Goal: Task Accomplishment & Management: Complete application form

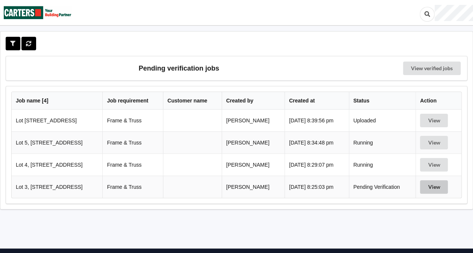
click at [437, 186] on button "View" at bounding box center [434, 187] width 28 height 14
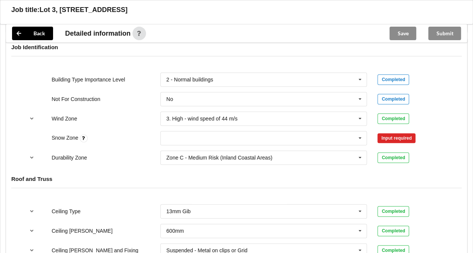
scroll to position [355, 0]
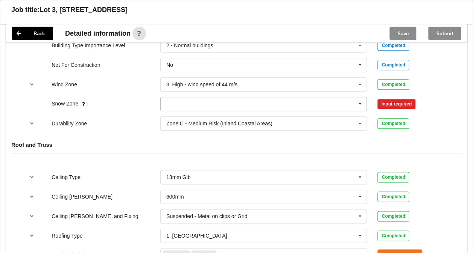
click at [358, 104] on icon at bounding box center [359, 104] width 11 height 14
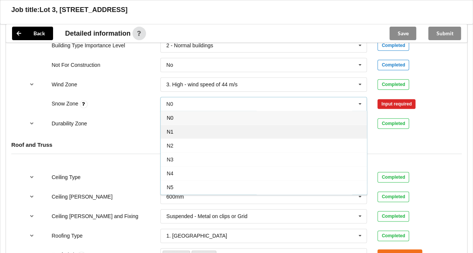
click at [209, 132] on div "N1" at bounding box center [264, 132] width 206 height 14
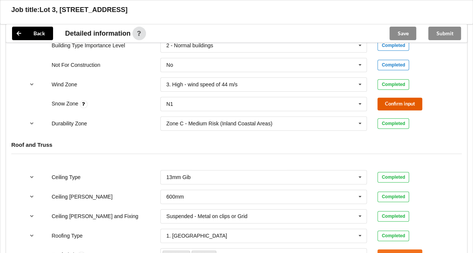
click at [396, 102] on button "Confirm input" at bounding box center [399, 104] width 45 height 12
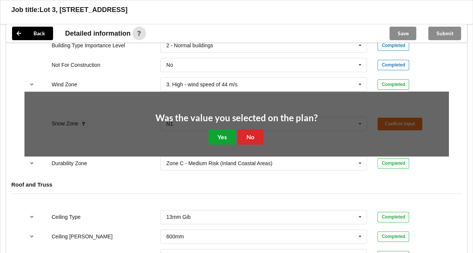
click at [214, 136] on button "Yes" at bounding box center [221, 136] width 27 height 15
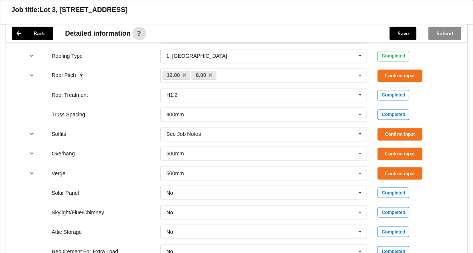
scroll to position [555, 0]
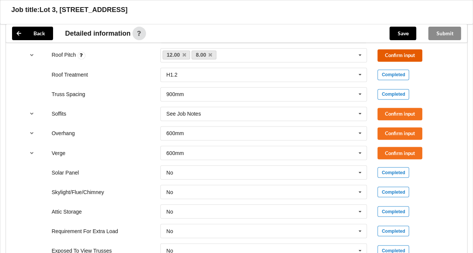
click at [397, 50] on button "Confirm input" at bounding box center [399, 55] width 45 height 12
click at [398, 108] on button "Confirm input" at bounding box center [399, 114] width 45 height 12
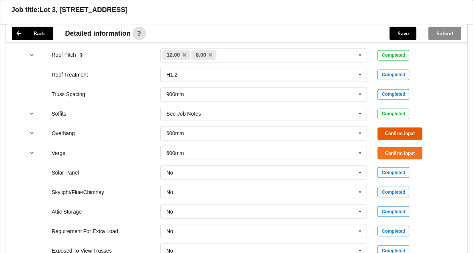
click at [396, 134] on button "Confirm input" at bounding box center [399, 133] width 45 height 12
click at [395, 147] on button "Confirm input" at bounding box center [399, 153] width 45 height 12
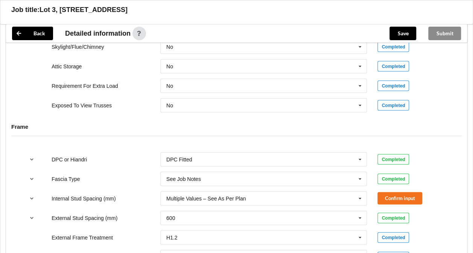
scroll to position [706, 0]
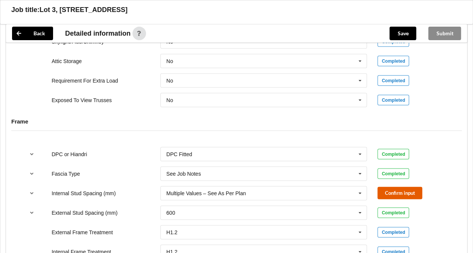
click at [390, 192] on button "Confirm input" at bounding box center [399, 193] width 45 height 12
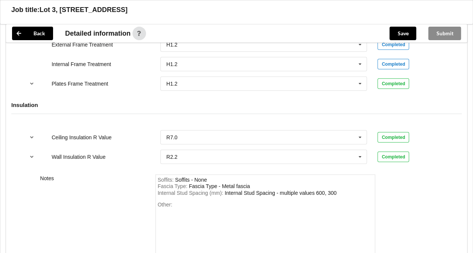
scroll to position [948, 0]
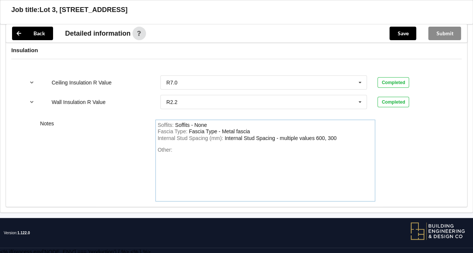
click at [258, 129] on div "Fascia Type : Fascia Type - Metal fascia" at bounding box center [265, 132] width 215 height 7
click at [401, 32] on button "Save" at bounding box center [402, 34] width 27 height 14
click at [438, 33] on div "Submit" at bounding box center [444, 33] width 45 height 18
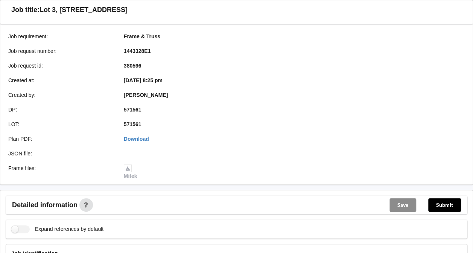
scroll to position [73, 0]
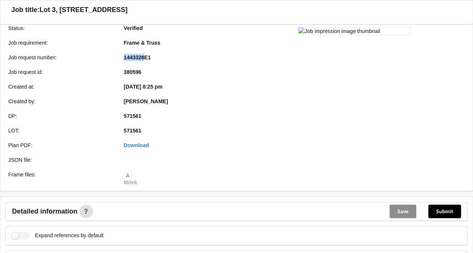
drag, startPoint x: 123, startPoint y: 56, endPoint x: 143, endPoint y: 55, distance: 19.6
click at [143, 55] on b "1443328E1" at bounding box center [137, 58] width 27 height 6
copy b "1443328"
click at [447, 210] on button "Submit" at bounding box center [444, 212] width 33 height 14
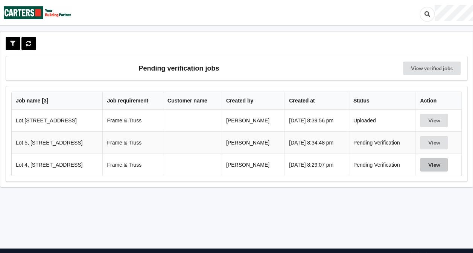
click at [434, 165] on button "View" at bounding box center [434, 165] width 28 height 14
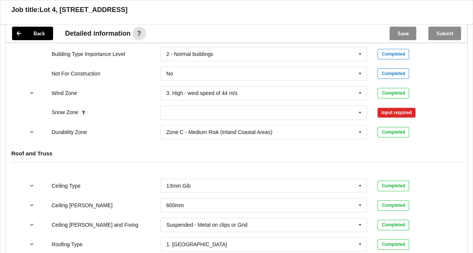
scroll to position [348, 0]
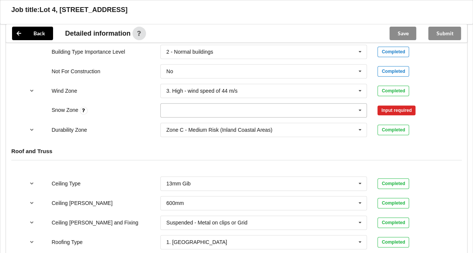
click at [354, 110] on icon at bounding box center [359, 111] width 11 height 14
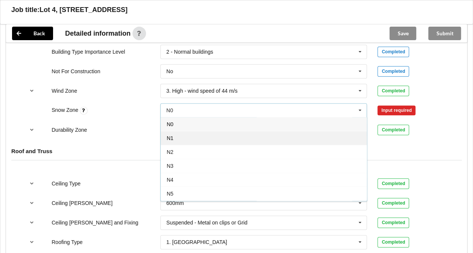
click at [225, 134] on div "N1" at bounding box center [264, 138] width 206 height 14
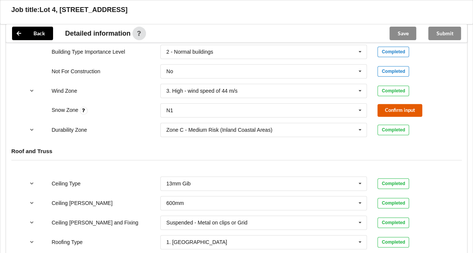
click at [393, 107] on button "Confirm input" at bounding box center [399, 110] width 45 height 12
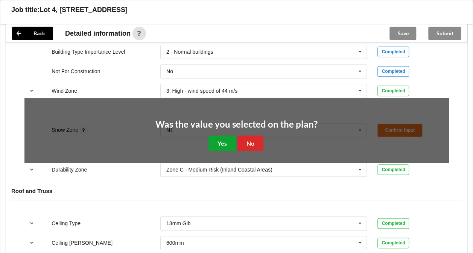
click at [223, 140] on button "Yes" at bounding box center [221, 143] width 27 height 15
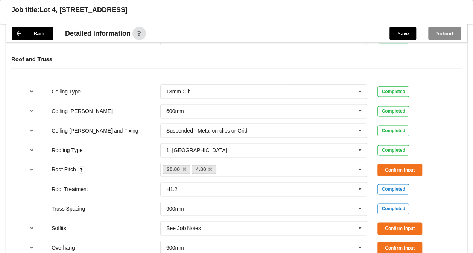
scroll to position [439, 0]
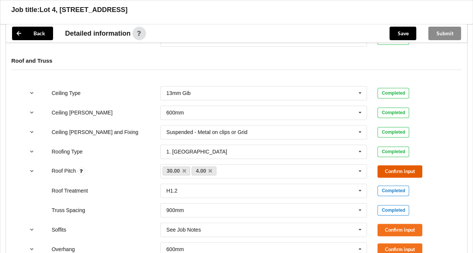
click at [406, 168] on button "Confirm input" at bounding box center [399, 171] width 45 height 12
click at [399, 228] on button "Confirm input" at bounding box center [399, 230] width 45 height 12
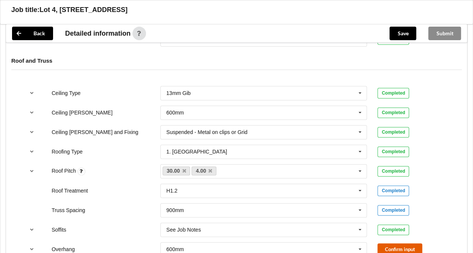
click at [393, 246] on button "Confirm input" at bounding box center [399, 250] width 45 height 12
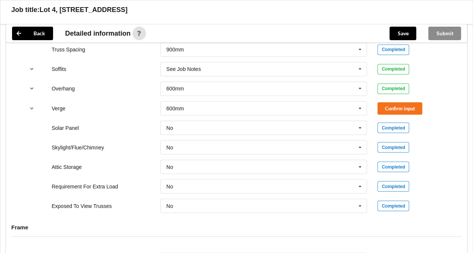
scroll to position [597, 0]
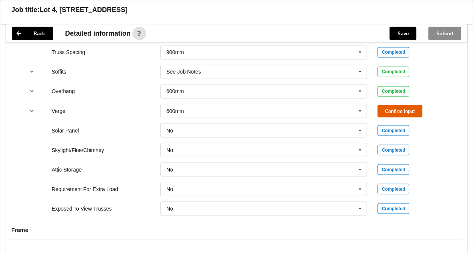
click at [400, 110] on button "Confirm input" at bounding box center [399, 111] width 45 height 12
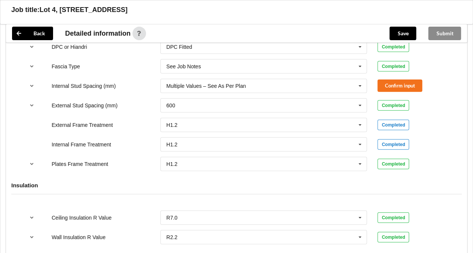
scroll to position [811, 0]
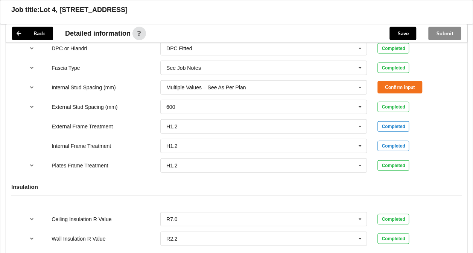
click at [397, 75] on div "Internal Stud Spacing (mm) Multiple Values – See As Per Plan Multiple Values – …" at bounding box center [236, 87] width 434 height 25
click at [397, 82] on button "Confirm input" at bounding box center [399, 87] width 45 height 12
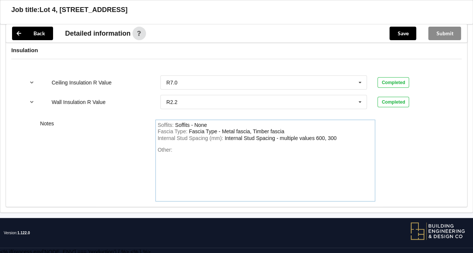
click at [286, 129] on div "Fascia Type : Fascia Type - Metal fascia, Timber fascia" at bounding box center [265, 132] width 215 height 7
click at [404, 34] on button "Save" at bounding box center [402, 34] width 27 height 14
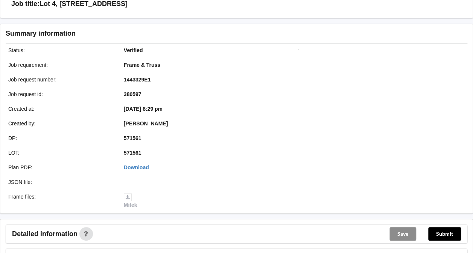
scroll to position [0, 0]
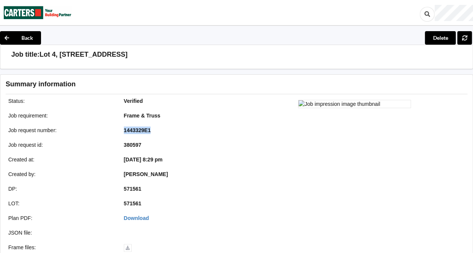
drag, startPoint x: 122, startPoint y: 127, endPoint x: 150, endPoint y: 129, distance: 28.2
click at [150, 129] on div "1443329E1" at bounding box center [175, 131] width 115 height 8
copy b "1443329E1"
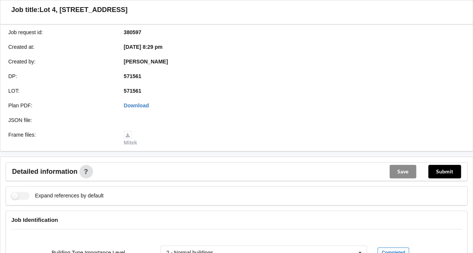
scroll to position [117, 0]
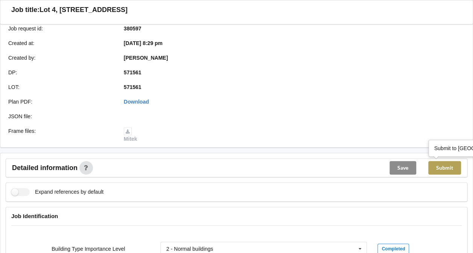
click at [447, 167] on button "Submit" at bounding box center [444, 168] width 33 height 14
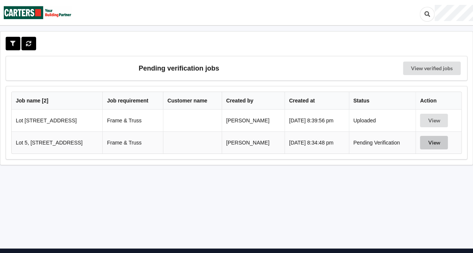
click at [429, 144] on button "View" at bounding box center [434, 143] width 28 height 14
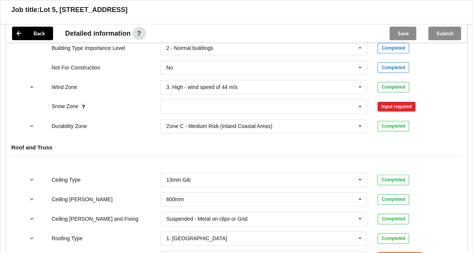
scroll to position [361, 0]
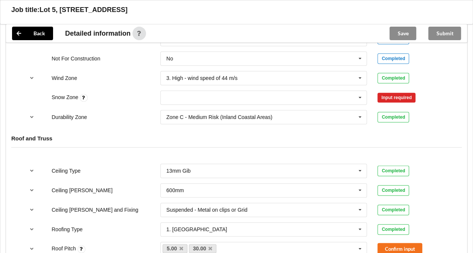
click at [323, 105] on div "Zone C - Medium Risk (Inland Coastal Areas) Zone B - Low Risk (Inland Areas) Zo…" at bounding box center [263, 117] width 217 height 25
click at [318, 95] on input "text" at bounding box center [264, 98] width 206 height 14
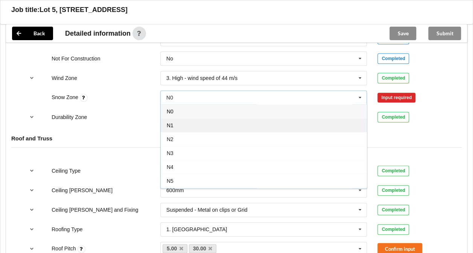
click at [215, 125] on div "N1" at bounding box center [264, 125] width 206 height 14
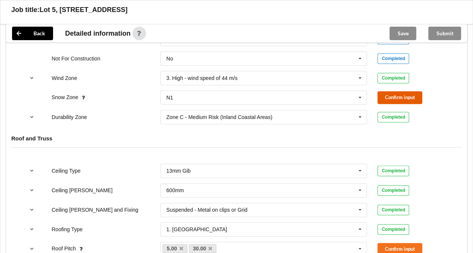
click at [387, 92] on button "Confirm input" at bounding box center [399, 97] width 45 height 12
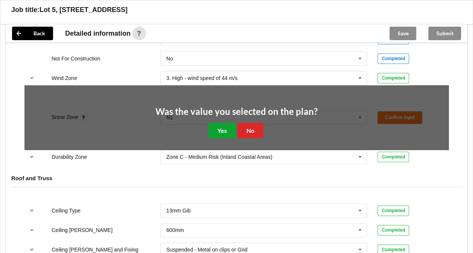
click at [224, 131] on button "Yes" at bounding box center [221, 130] width 27 height 15
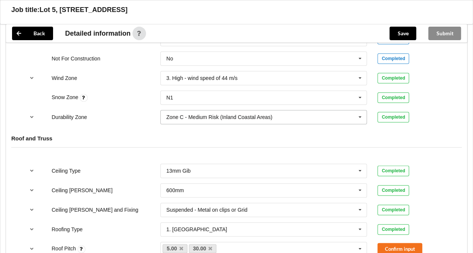
click at [244, 119] on input "text" at bounding box center [264, 118] width 206 height 14
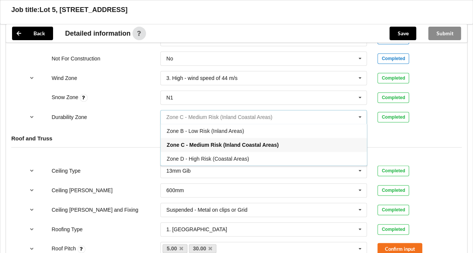
click at [244, 119] on input "text" at bounding box center [264, 118] width 206 height 14
click at [407, 142] on div "Roof and Truss" at bounding box center [236, 144] width 461 height 29
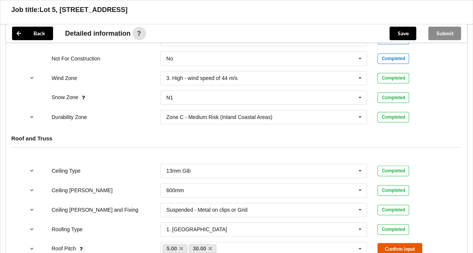
click at [406, 246] on button "Confirm input" at bounding box center [399, 249] width 45 height 12
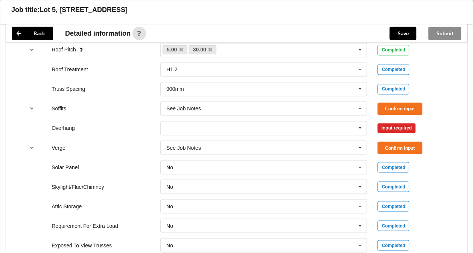
scroll to position [586, 0]
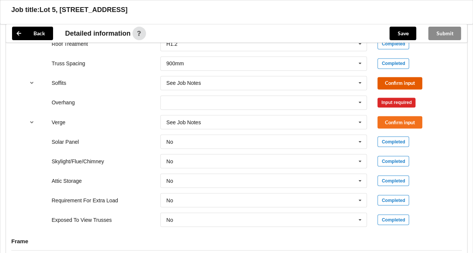
click at [392, 79] on button "Confirm input" at bounding box center [399, 83] width 45 height 12
click at [346, 105] on input "text" at bounding box center [264, 103] width 206 height 14
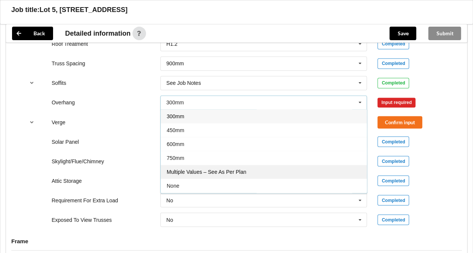
click at [239, 174] on div "Multiple Values – See As Per Plan" at bounding box center [264, 172] width 206 height 14
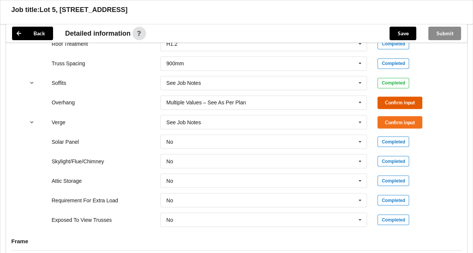
click at [391, 102] on button "Confirm input" at bounding box center [399, 103] width 45 height 12
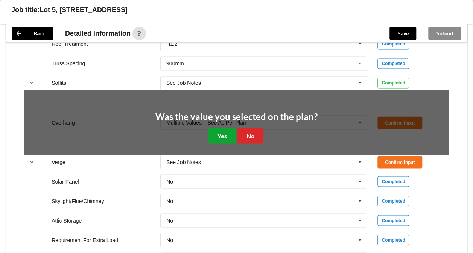
click at [232, 132] on button "Yes" at bounding box center [221, 135] width 27 height 15
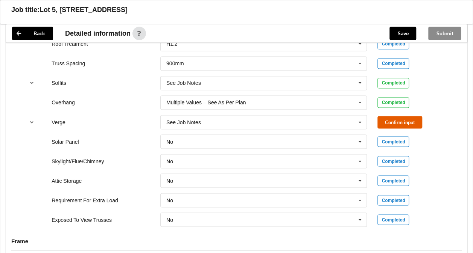
click at [399, 122] on button "Confirm input" at bounding box center [399, 122] width 45 height 12
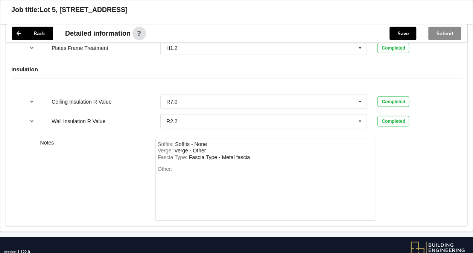
scroll to position [930, 0]
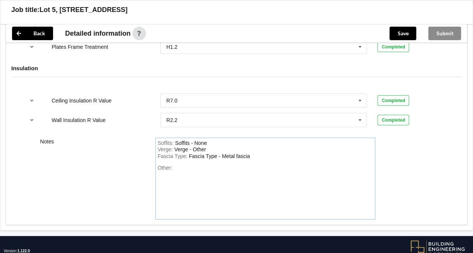
click at [253, 155] on div "Fascia Type : Fascia Type - Metal fascia" at bounding box center [265, 156] width 215 height 7
click at [402, 35] on button "Save" at bounding box center [402, 34] width 27 height 14
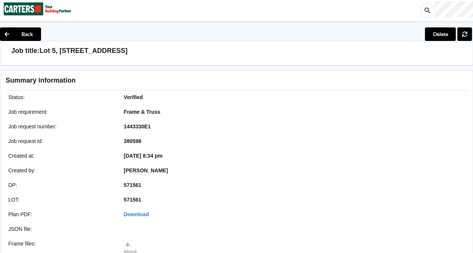
scroll to position [0, 0]
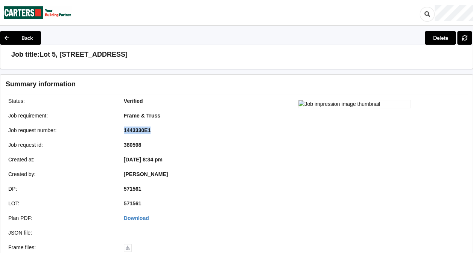
drag, startPoint x: 123, startPoint y: 130, endPoint x: 157, endPoint y: 130, distance: 33.8
click at [157, 130] on div "1443330E1" at bounding box center [175, 131] width 115 height 8
copy b "1443330E1"
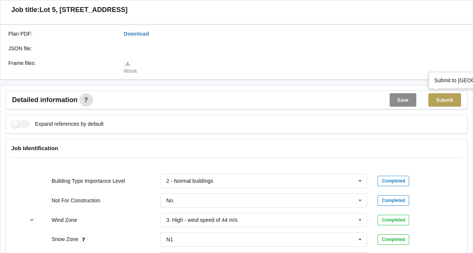
click at [443, 98] on button "Submit" at bounding box center [444, 100] width 33 height 14
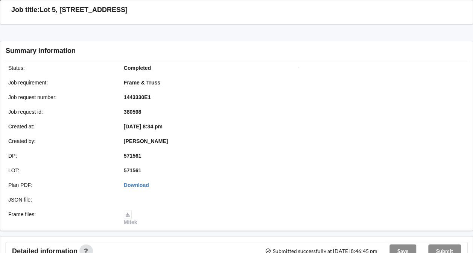
scroll to position [185, 0]
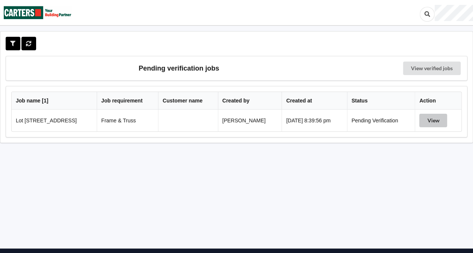
click at [429, 121] on button "View" at bounding box center [433, 121] width 28 height 14
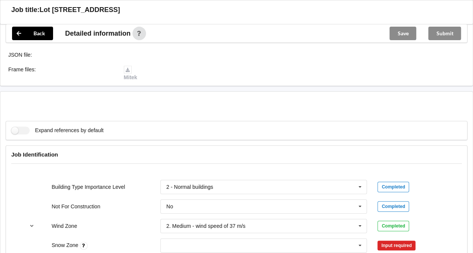
scroll to position [340, 0]
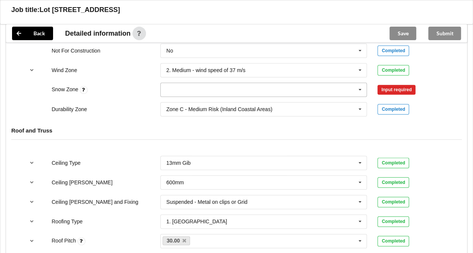
click at [306, 92] on input "text" at bounding box center [264, 90] width 206 height 14
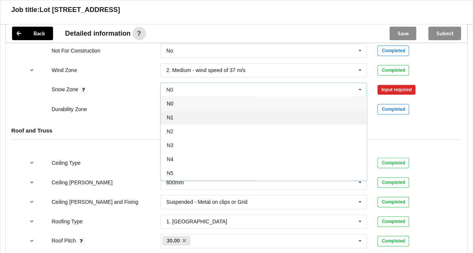
click at [217, 115] on div "N1" at bounding box center [264, 118] width 206 height 14
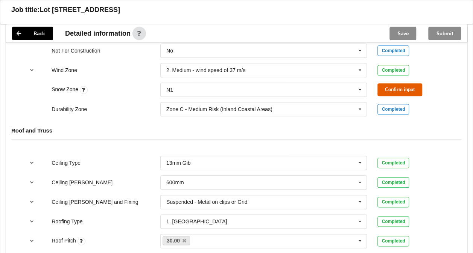
click at [391, 88] on button "Confirm input" at bounding box center [399, 89] width 45 height 12
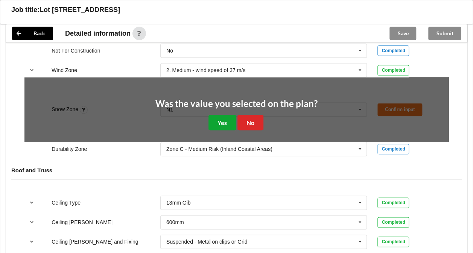
click at [223, 117] on button "Yes" at bounding box center [221, 122] width 27 height 15
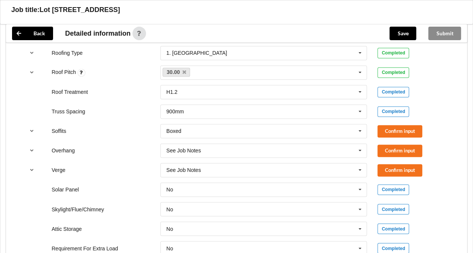
scroll to position [512, 0]
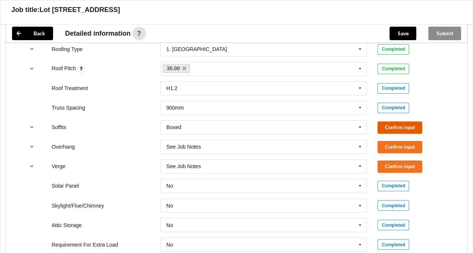
click at [414, 127] on button "Confirm input" at bounding box center [399, 127] width 45 height 12
click at [408, 141] on button "Confirm input" at bounding box center [399, 147] width 45 height 12
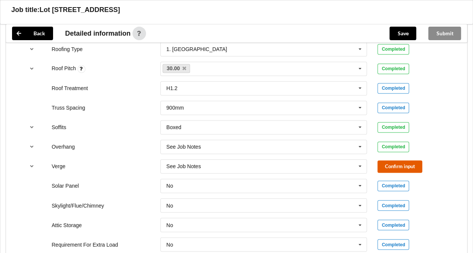
click at [402, 165] on button "Confirm input" at bounding box center [399, 167] width 45 height 12
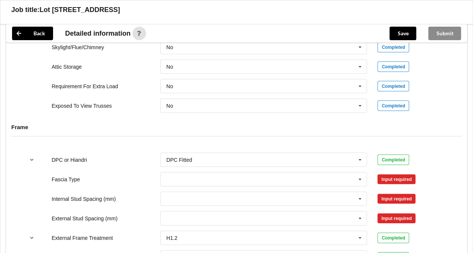
scroll to position [694, 0]
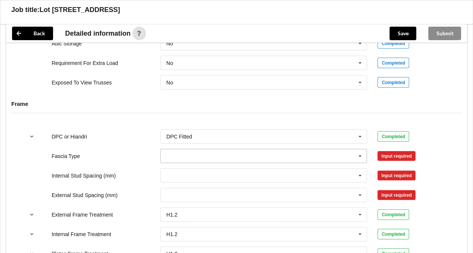
click at [354, 156] on icon at bounding box center [359, 156] width 11 height 14
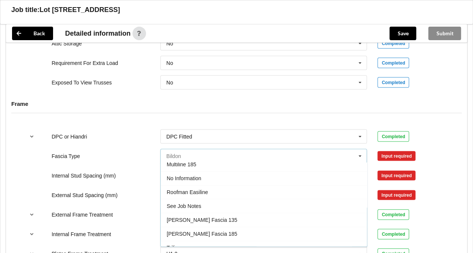
scroll to position [247, 0]
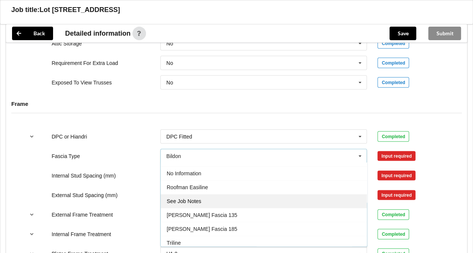
click at [214, 196] on div "See Job Notes" at bounding box center [264, 201] width 206 height 14
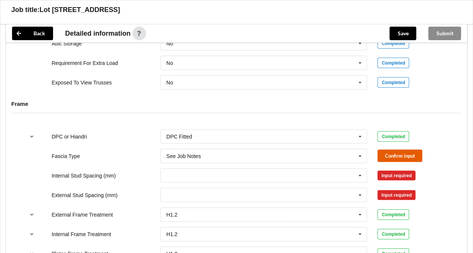
click at [390, 153] on button "Confirm input" at bounding box center [399, 156] width 45 height 12
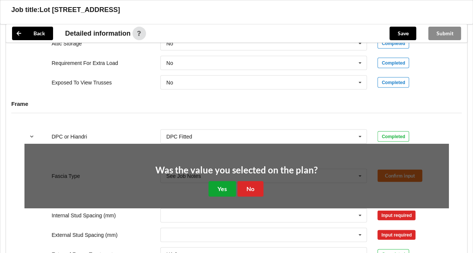
click at [220, 185] on button "Yes" at bounding box center [221, 188] width 27 height 15
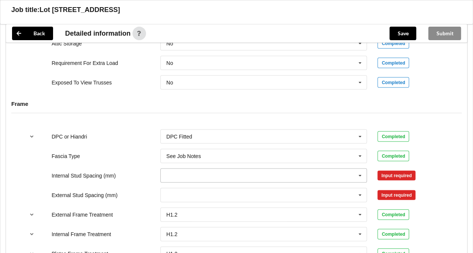
click at [355, 173] on icon at bounding box center [359, 176] width 11 height 14
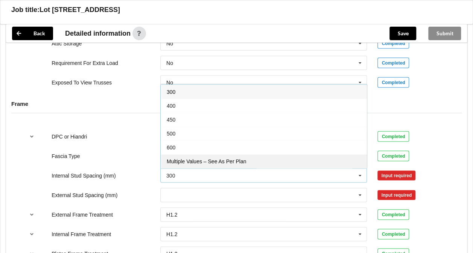
click at [325, 161] on div "Multiple Values – See As Per Plan" at bounding box center [264, 161] width 206 height 14
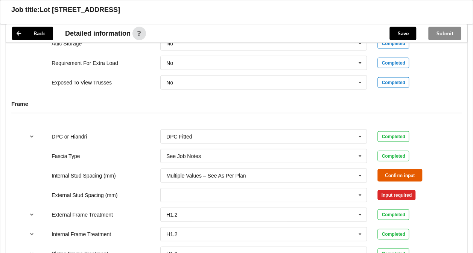
click at [383, 174] on button "Confirm input" at bounding box center [399, 175] width 45 height 12
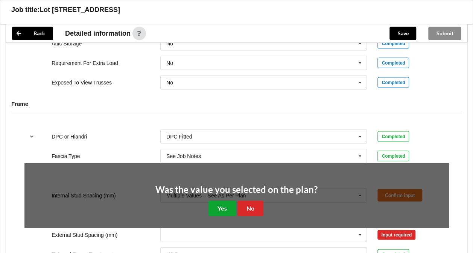
click at [223, 203] on button "Yes" at bounding box center [221, 208] width 27 height 15
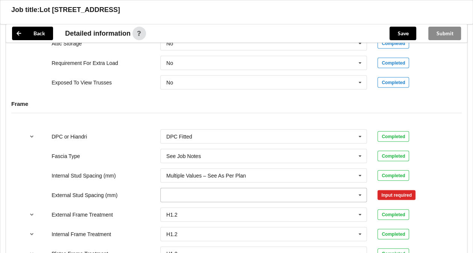
click at [350, 195] on input "text" at bounding box center [264, 195] width 206 height 14
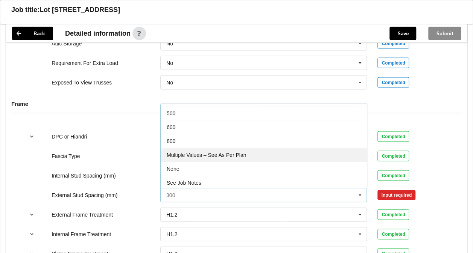
scroll to position [37, 0]
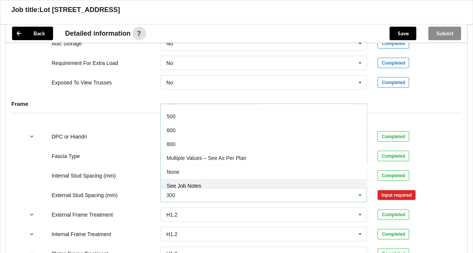
click at [246, 180] on div "See Job Notes" at bounding box center [264, 186] width 206 height 14
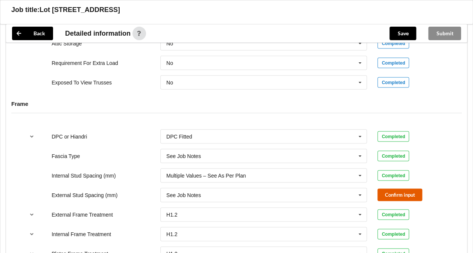
click at [390, 196] on button "Confirm input" at bounding box center [399, 195] width 45 height 12
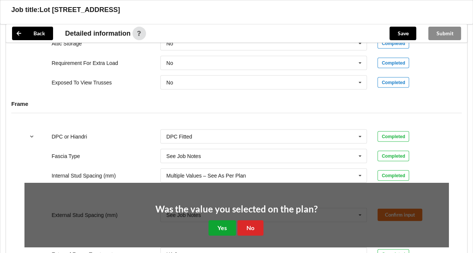
click at [225, 223] on button "Yes" at bounding box center [221, 227] width 27 height 15
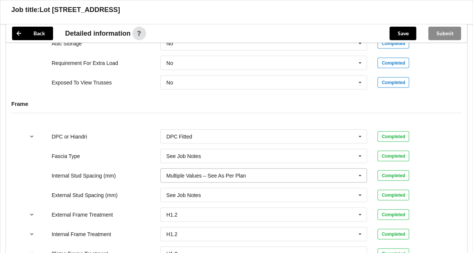
click at [342, 173] on input "text" at bounding box center [264, 176] width 206 height 14
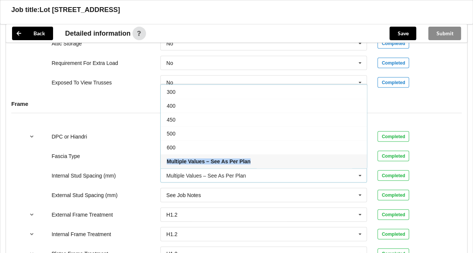
scroll to position [26, 0]
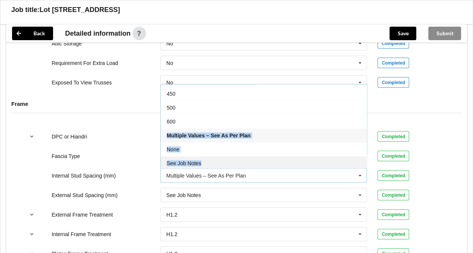
drag, startPoint x: 362, startPoint y: 140, endPoint x: 357, endPoint y: 159, distance: 20.1
click at [357, 159] on div "300 400 450 500 600 Multiple Values – See As Per Plan None See Job Notes" at bounding box center [263, 126] width 207 height 84
click at [326, 161] on div "See Job Notes" at bounding box center [264, 163] width 206 height 14
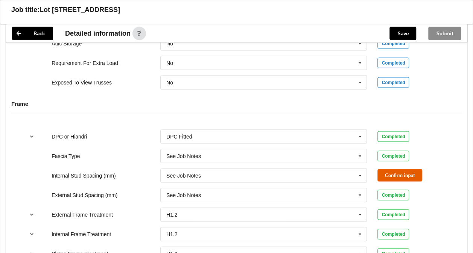
click at [404, 176] on button "Confirm input" at bounding box center [399, 175] width 45 height 12
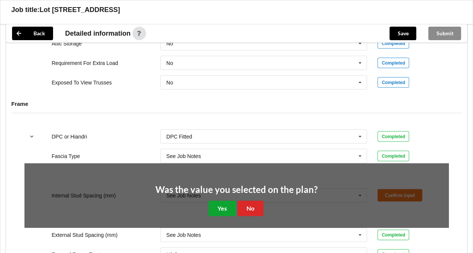
click at [218, 206] on button "Yes" at bounding box center [221, 208] width 27 height 15
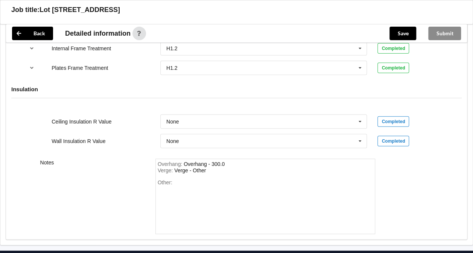
scroll to position [912, 0]
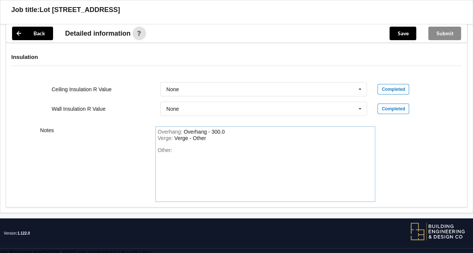
click at [201, 154] on div "Other:" at bounding box center [265, 173] width 215 height 53
click at [399, 30] on button "Save" at bounding box center [402, 34] width 27 height 14
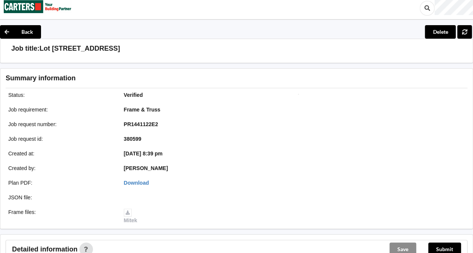
scroll to position [5, 0]
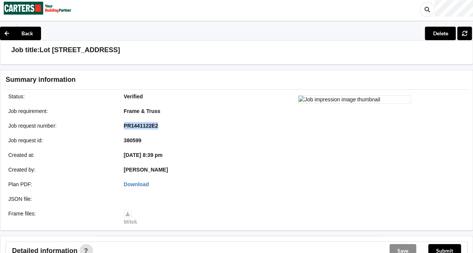
drag, startPoint x: 123, startPoint y: 125, endPoint x: 164, endPoint y: 123, distance: 41.4
click at [164, 123] on div "PR1441122E2" at bounding box center [175, 126] width 115 height 8
copy b "PR1441122E2"
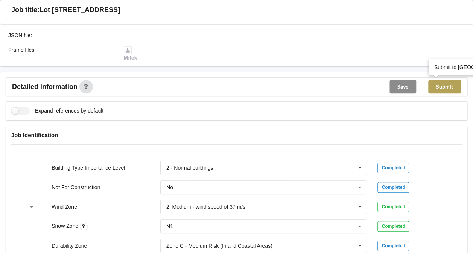
click at [452, 86] on button "Submit" at bounding box center [444, 87] width 33 height 14
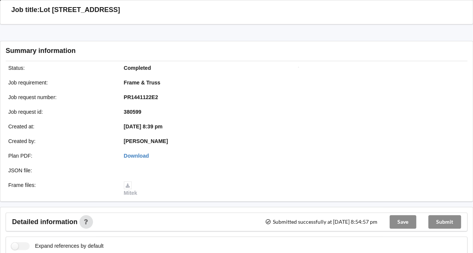
scroll to position [168, 0]
